Goal: Use online tool/utility: Utilize a website feature to perform a specific function

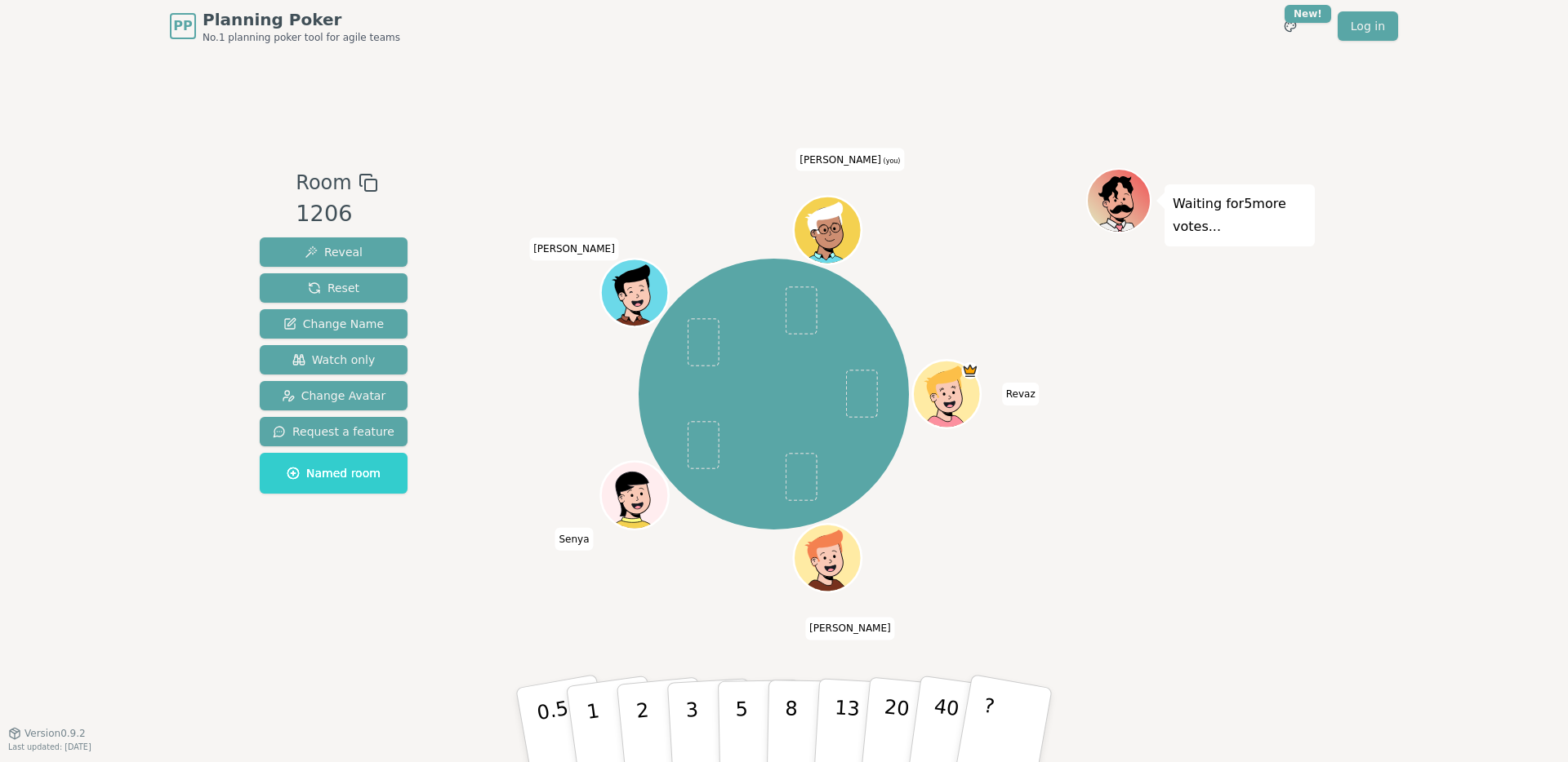
click at [1126, 384] on div "Waiting for 5 more votes..." at bounding box center [1200, 392] width 229 height 449
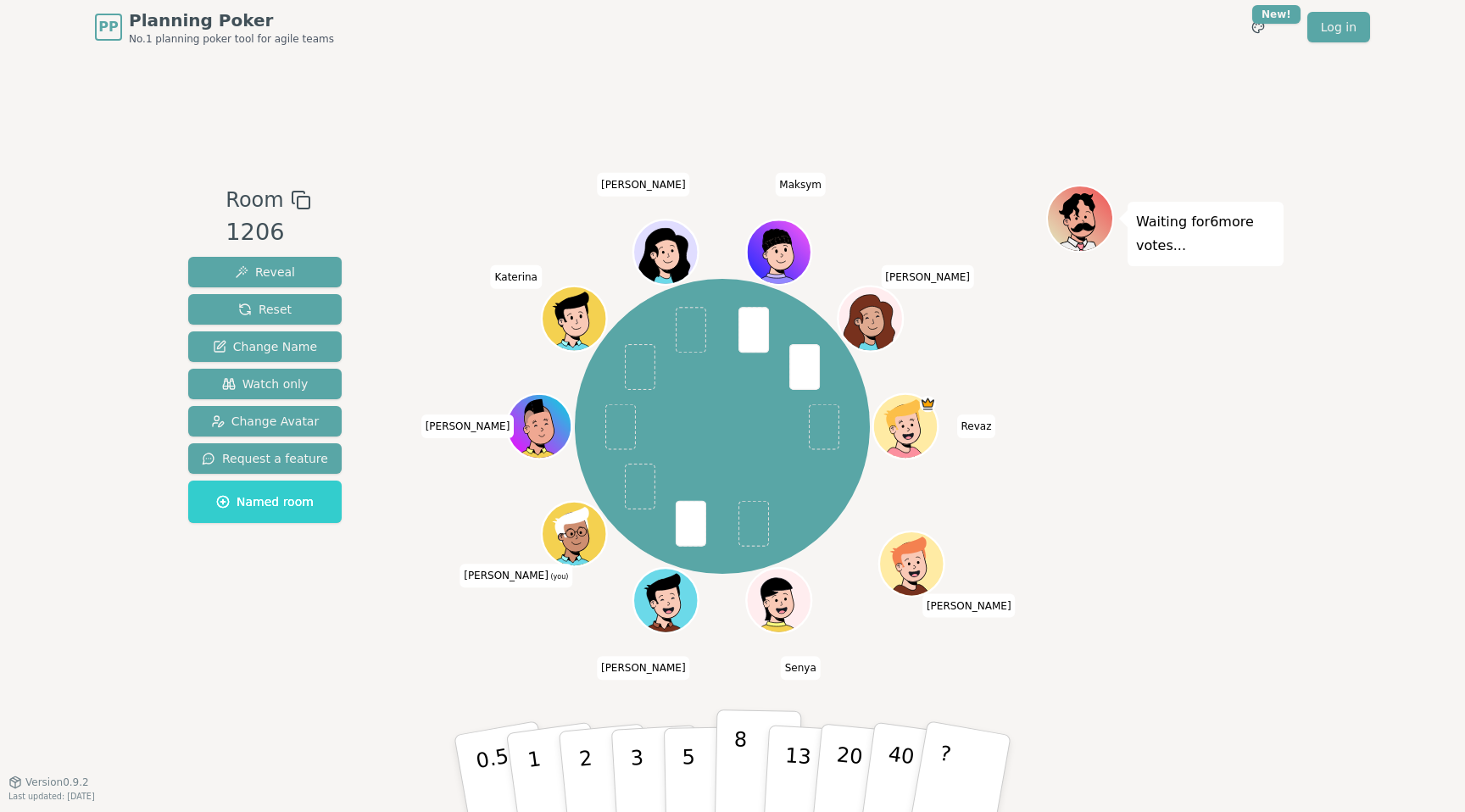
click at [741, 742] on p "8" at bounding box center [739, 773] width 14 height 91
click at [980, 690] on div "Room 1206 Reveal Reset Change Name Watch only Change Avatar Request a feature N…" at bounding box center [733, 418] width 1102 height 727
click at [941, 684] on div "Room 1206 Reveal Reset Change Name Watch only Change Avatar Request a feature N…" at bounding box center [733, 418] width 1102 height 727
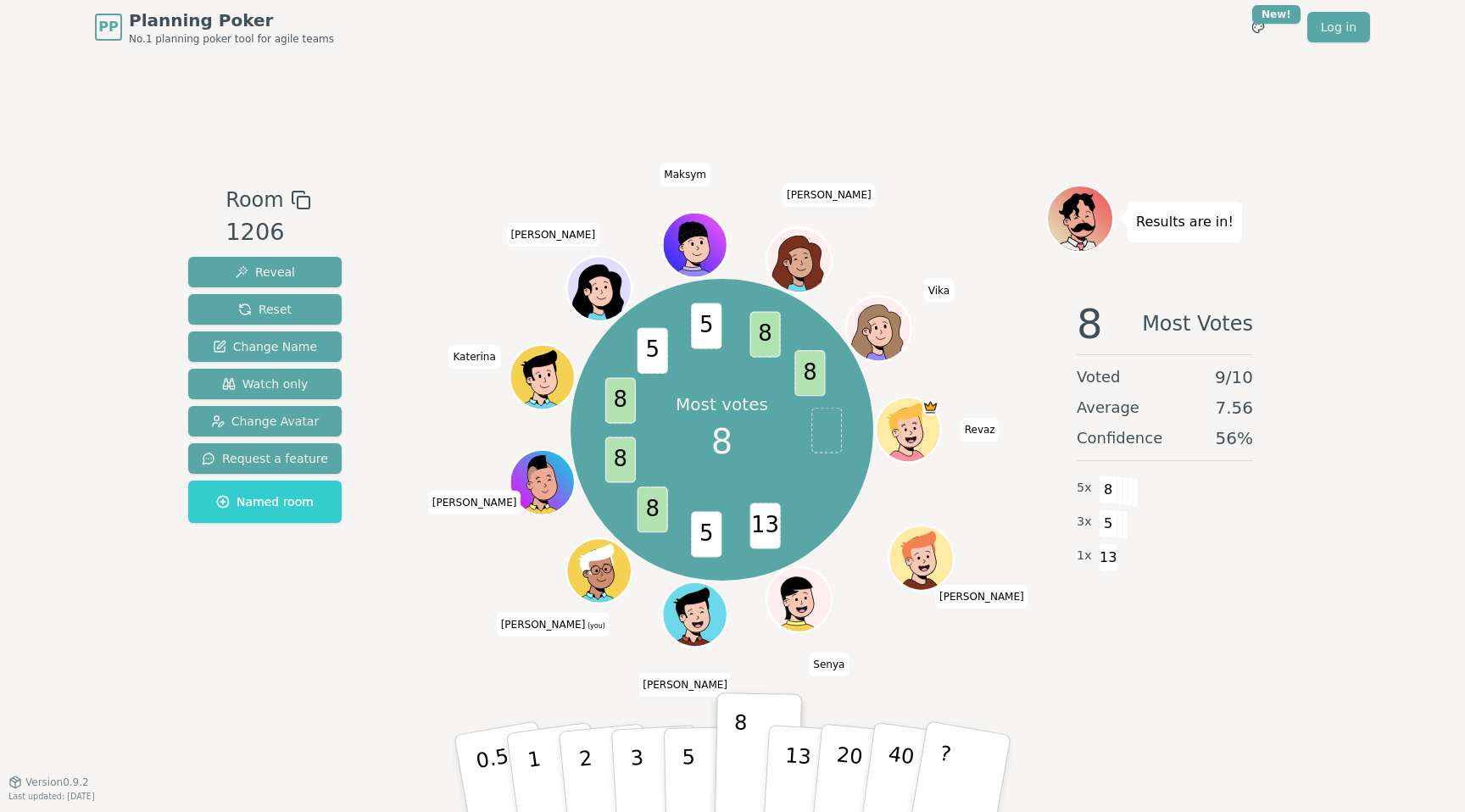
click at [1037, 74] on div "Room 1206 Reveal Reset Change Name Watch only Change Avatar Request a feature N…" at bounding box center [733, 418] width 1102 height 727
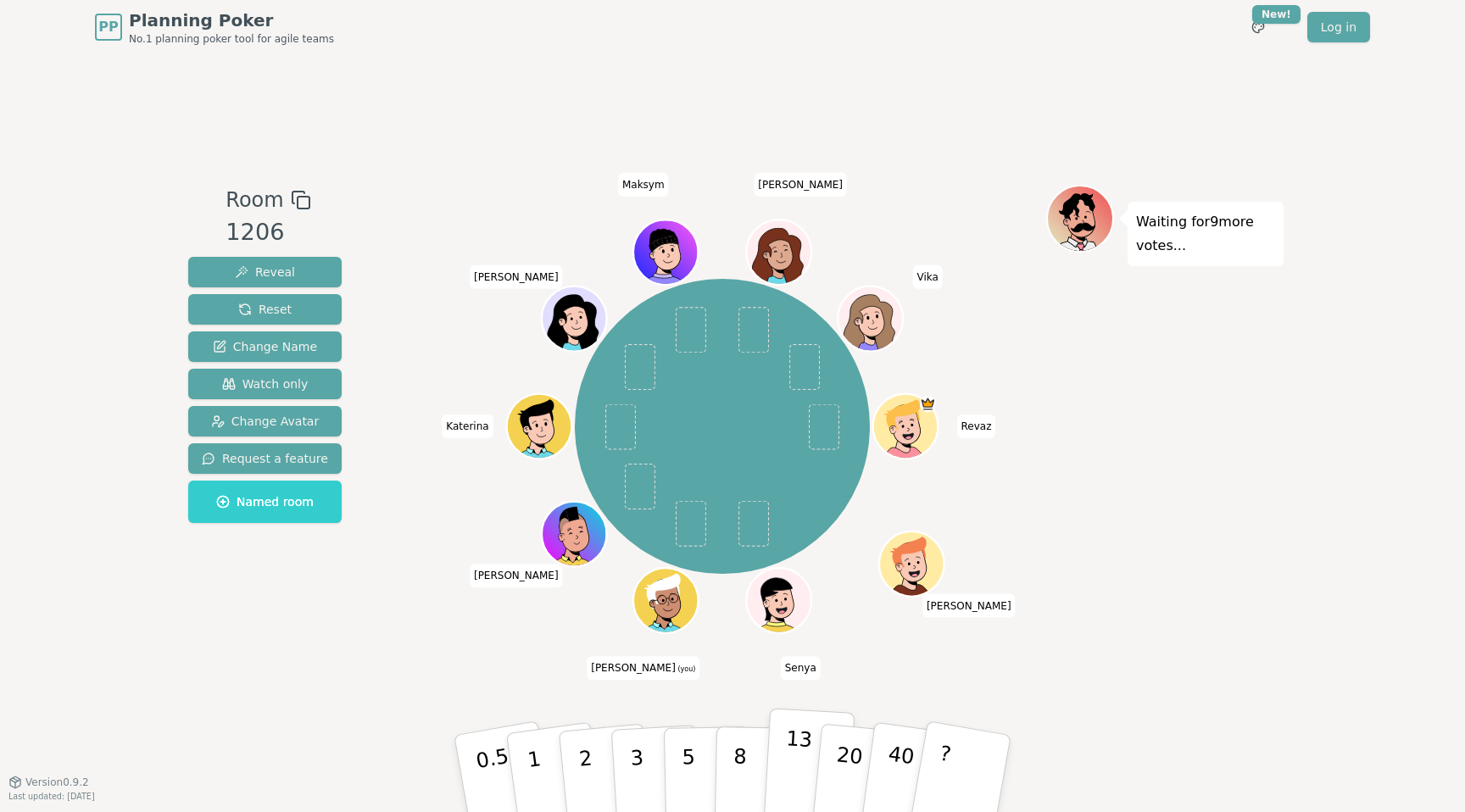
click at [795, 755] on p "13" at bounding box center [797, 773] width 32 height 93
click at [1077, 684] on div "Room 1206 Reveal Reset Change Name Watch only Change Avatar Request a feature N…" at bounding box center [733, 418] width 1102 height 727
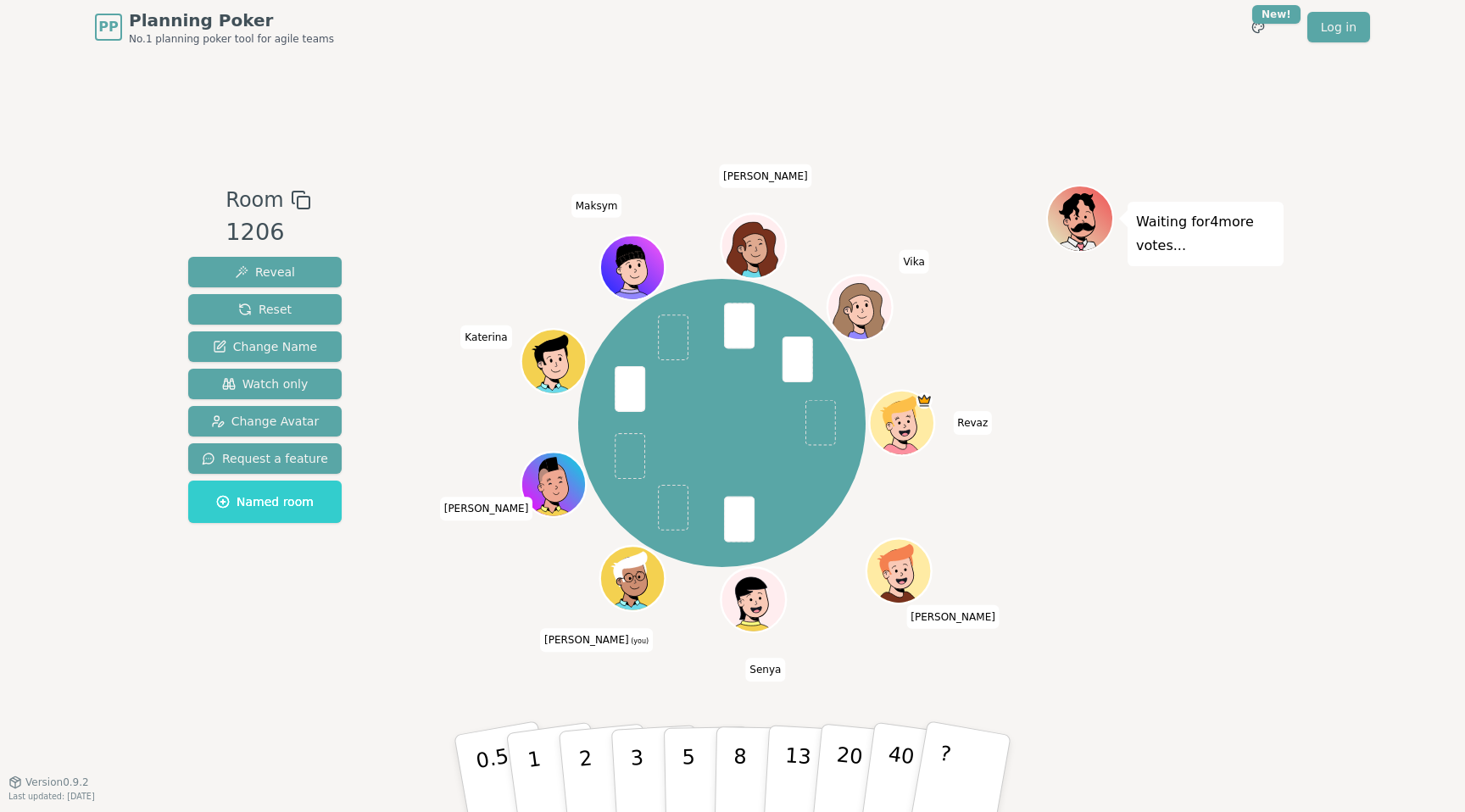
click at [1061, 570] on div "Waiting for 4 more votes..." at bounding box center [1165, 418] width 238 height 466
click at [712, 755] on button "5" at bounding box center [708, 774] width 88 height 129
click at [1165, 677] on div "Room 1206 Reveal Reset Change Name Watch only Change Avatar Request a feature N…" at bounding box center [733, 418] width 1102 height 727
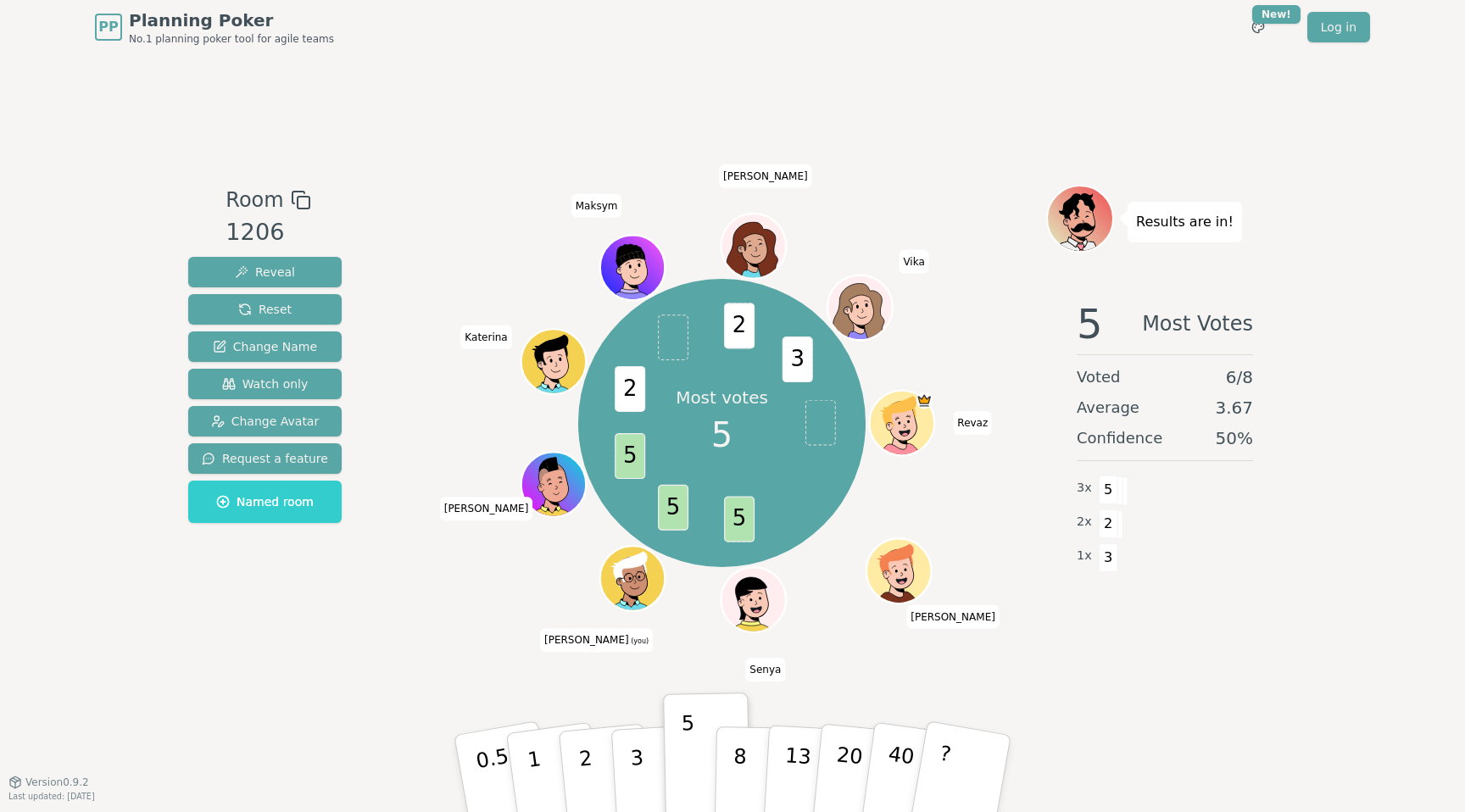
click at [987, 173] on div "Room 1206 Reveal Reset Change Name Watch only Change Avatar Request a feature N…" at bounding box center [733, 418] width 1102 height 727
